Goal: Subscribe to service/newsletter

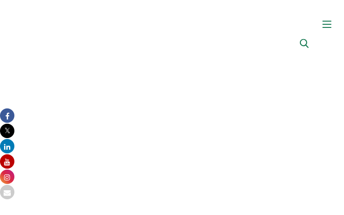
type input "PfVniFLqs"
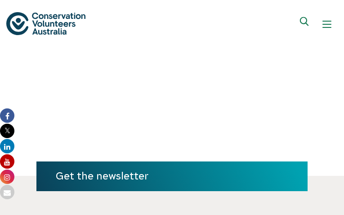
type input "[EMAIL_ADDRESS][DOMAIN_NAME]"
type input "BwSNNSmQZ"
type input "[EMAIL_ADDRESS][DOMAIN_NAME]"
type input "CkttKzcWhPMpDP"
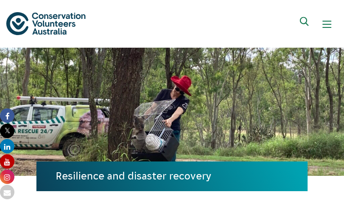
type input "[EMAIL_ADDRESS][DOMAIN_NAME]"
type input "pvZxSNlQDIQP"
